Goal: Task Accomplishment & Management: Manage account settings

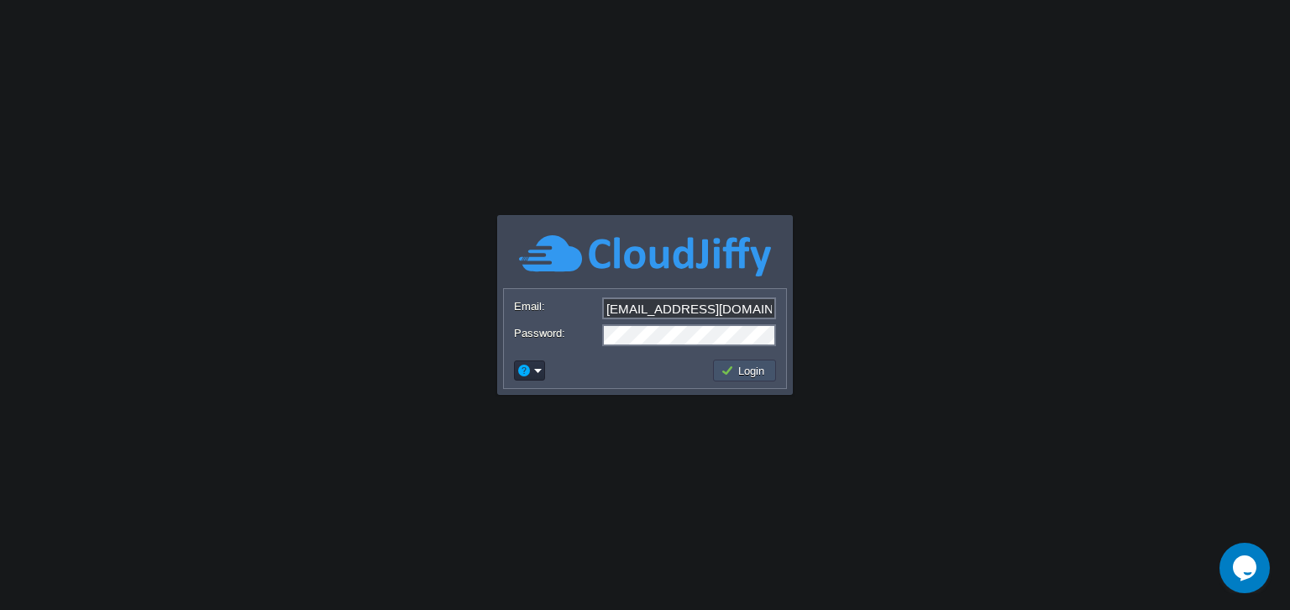
click at [744, 375] on button "Login" at bounding box center [745, 370] width 49 height 15
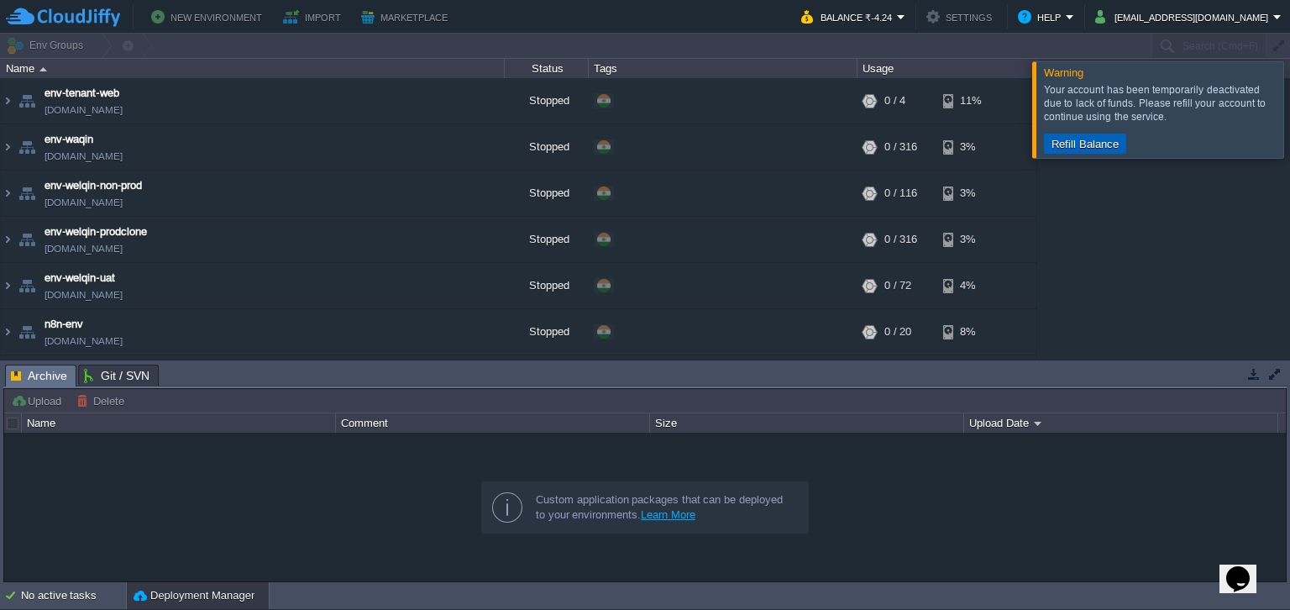
drag, startPoint x: 1075, startPoint y: 145, endPoint x: 915, endPoint y: 38, distance: 192.5
click at [915, 38] on div "Warning Your account has been temporarily deactivated due to lack of funds. Ple…" at bounding box center [645, 308] width 1290 height 549
